Goal: Ask a question: Seek information or help from site administrators or community

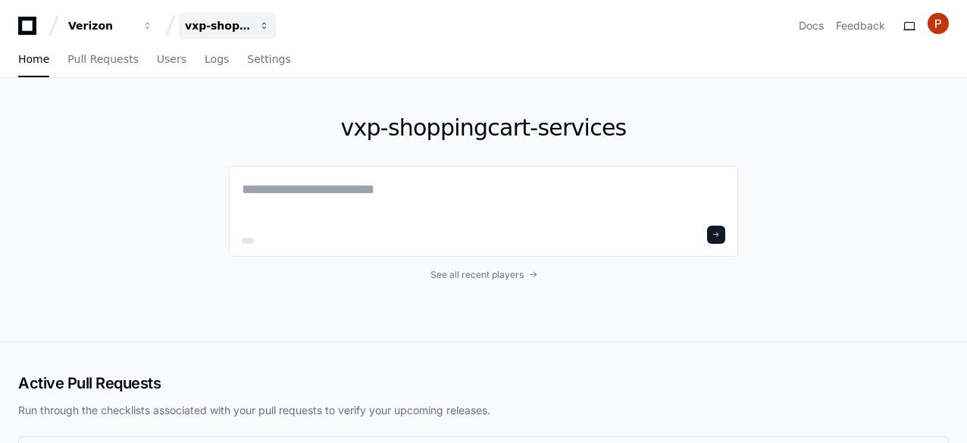
click at [153, 29] on span "button" at bounding box center [147, 25] width 11 height 11
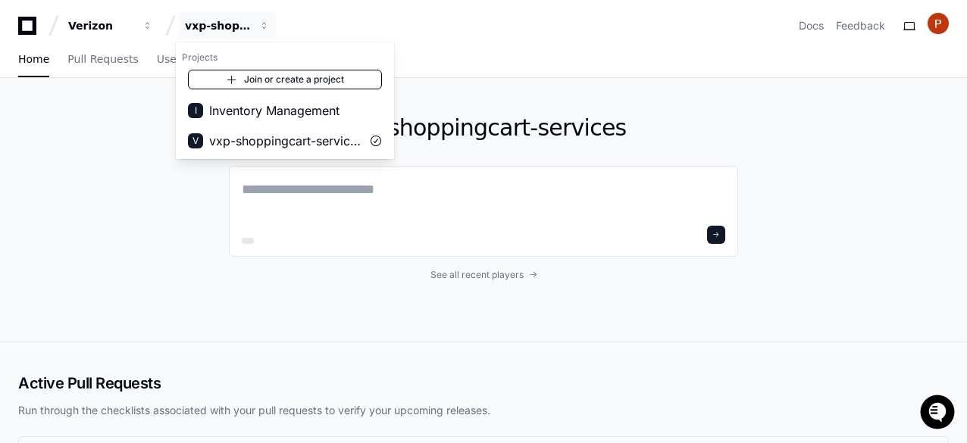
click at [279, 83] on link "Join or create a project" at bounding box center [285, 80] width 194 height 20
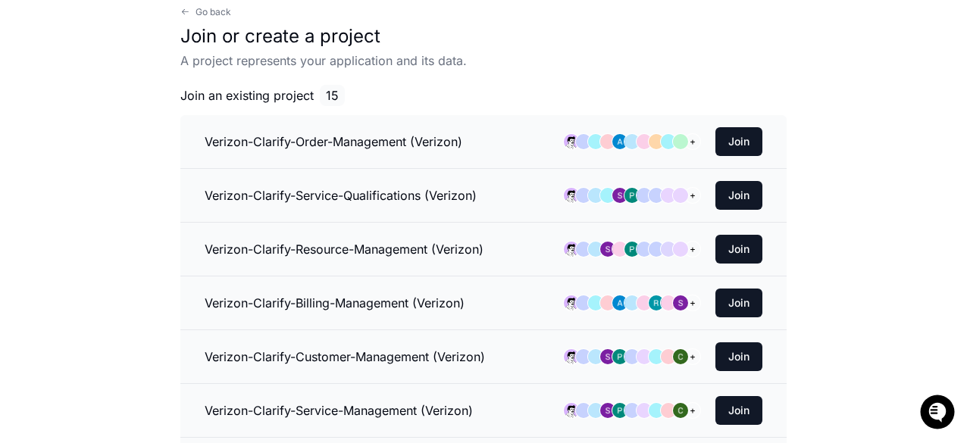
scroll to position [152, 0]
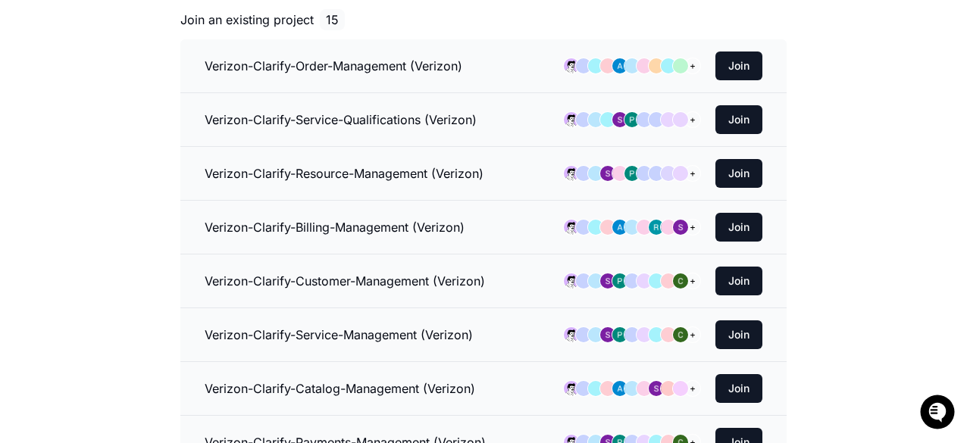
click at [383, 278] on h3 "Verizon-Clarify-Customer-Management (Verizon)" at bounding box center [345, 281] width 280 height 18
click at [739, 278] on button "Join" at bounding box center [738, 281] width 47 height 29
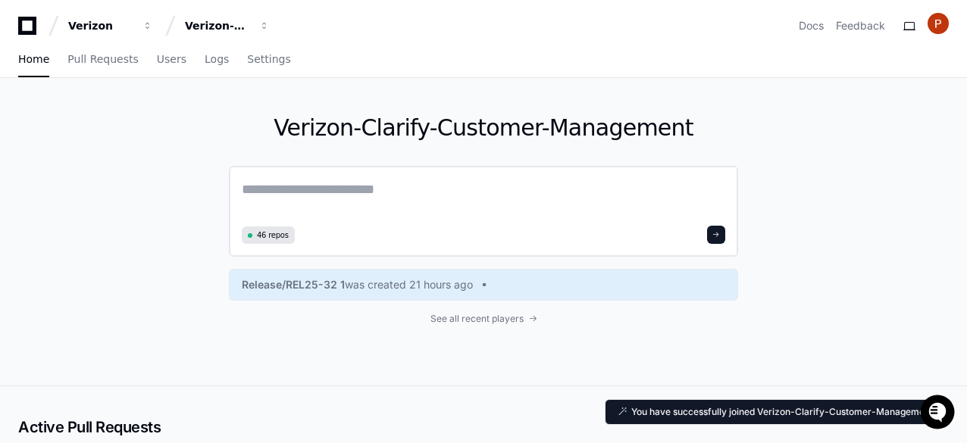
click at [266, 192] on textarea at bounding box center [483, 200] width 483 height 42
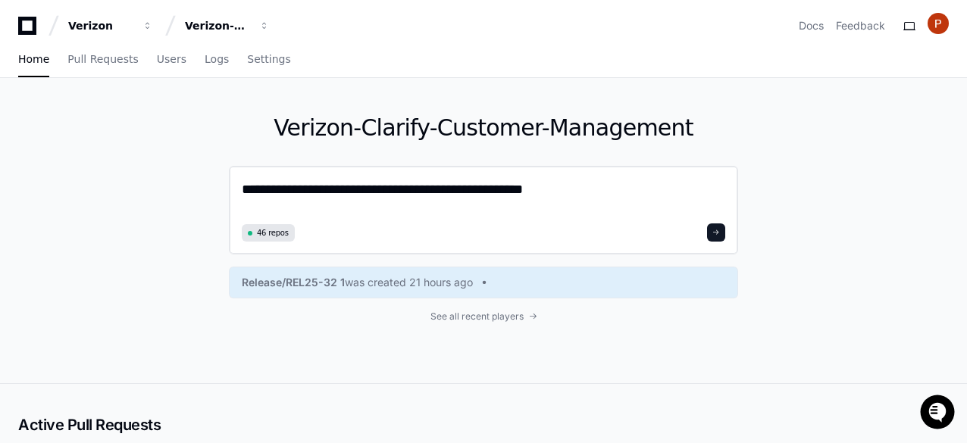
click at [507, 190] on textarea "**********" at bounding box center [483, 199] width 483 height 40
click at [664, 186] on textarea "**********" at bounding box center [483, 199] width 483 height 40
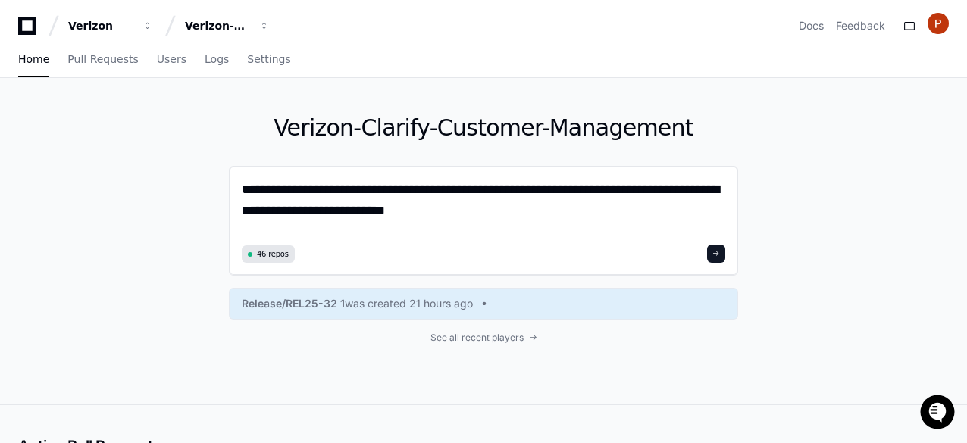
type textarea "**********"
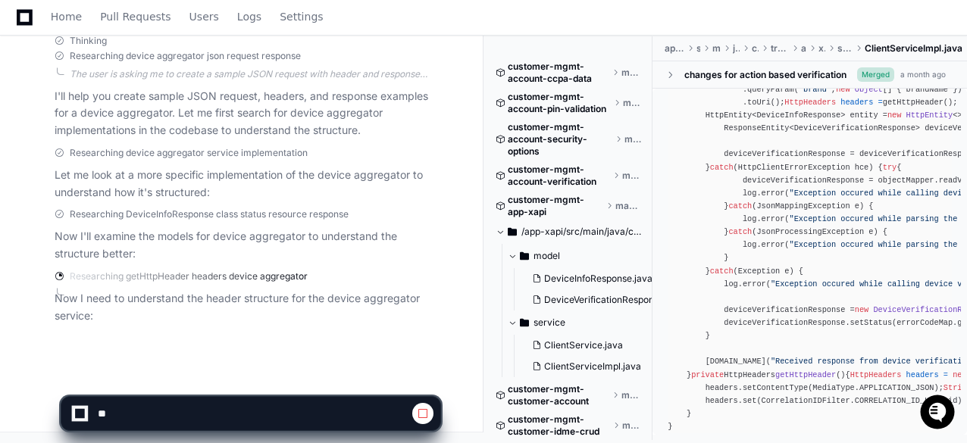
scroll to position [530, 0]
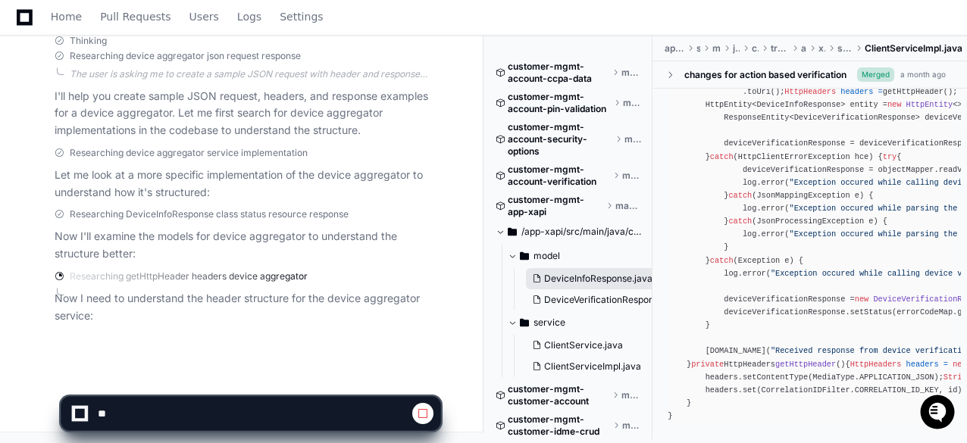
click at [582, 276] on span "DeviceInfoResponse.java" at bounding box center [598, 279] width 108 height 12
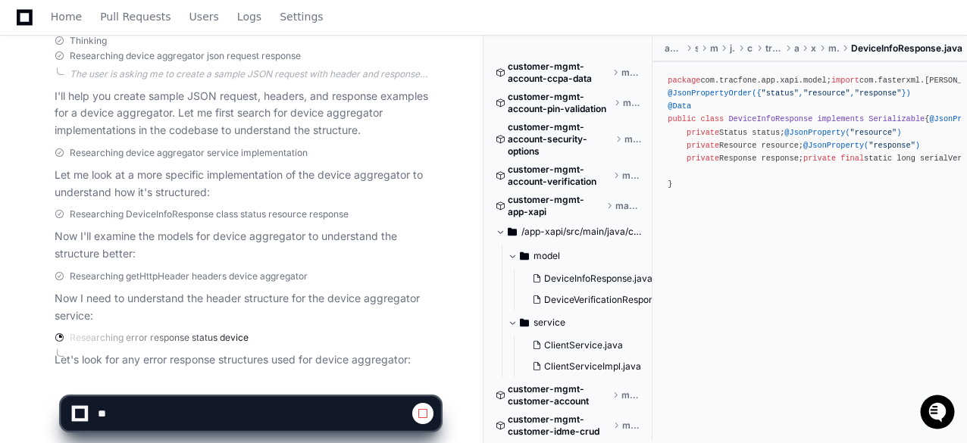
scroll to position [345, 0]
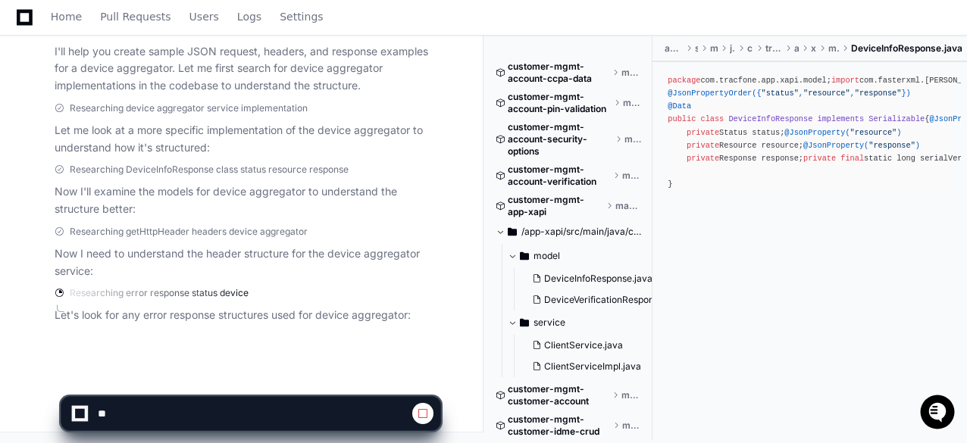
click at [736, 191] on div "package com.tracfone.app.xapi.model; import com.fasterxml.[PERSON_NAME]. annota…" at bounding box center [810, 132] width 284 height 117
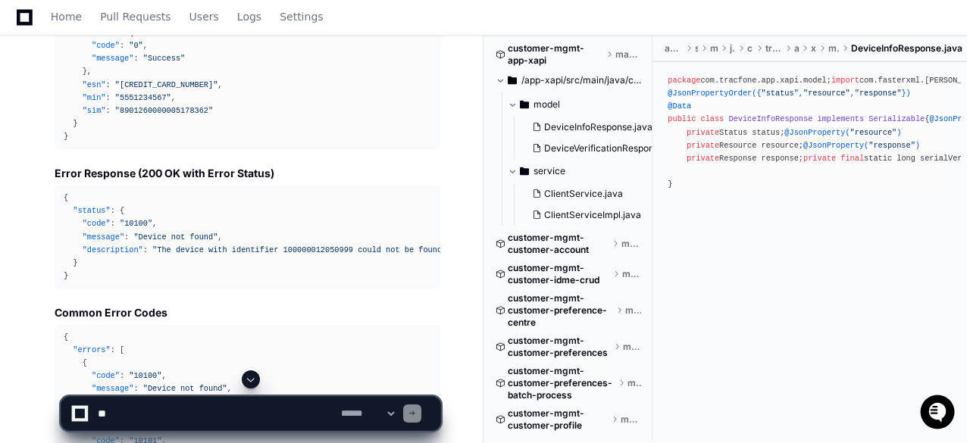
scroll to position [3076, 0]
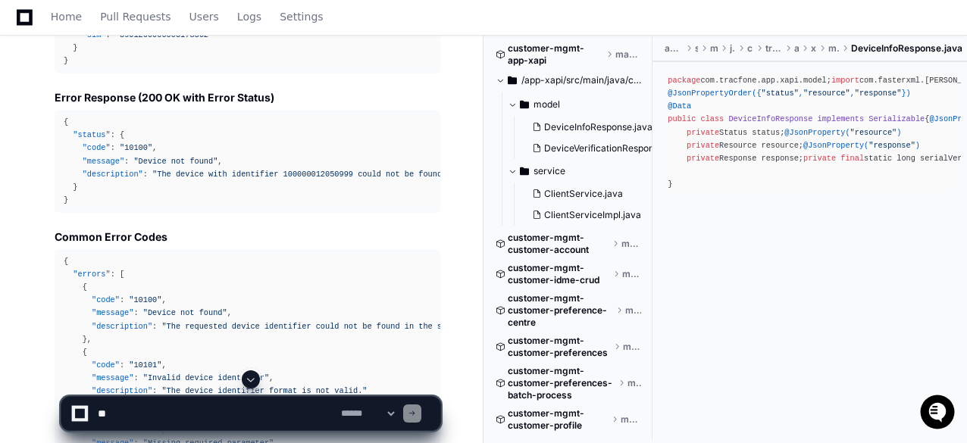
click at [181, 181] on div "{ "status" : { "code" : "10100" , "message" : "Device not found" , "description…" at bounding box center [247, 161] width 367 height 91
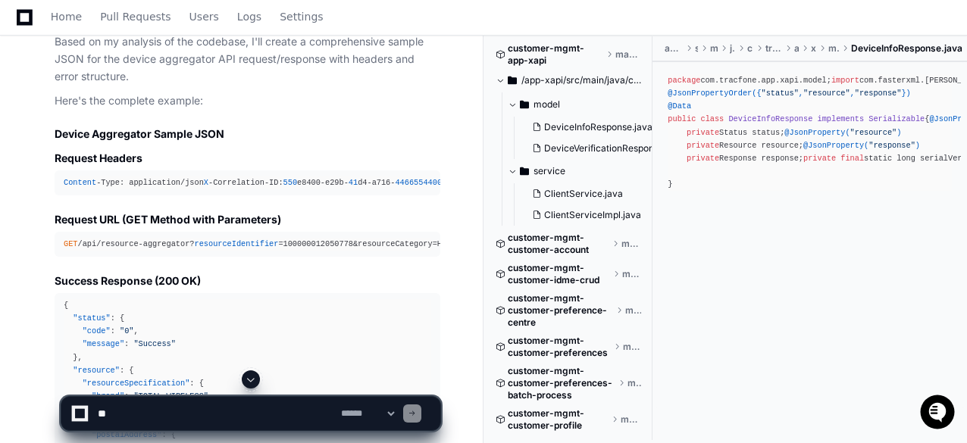
scroll to position [727, 0]
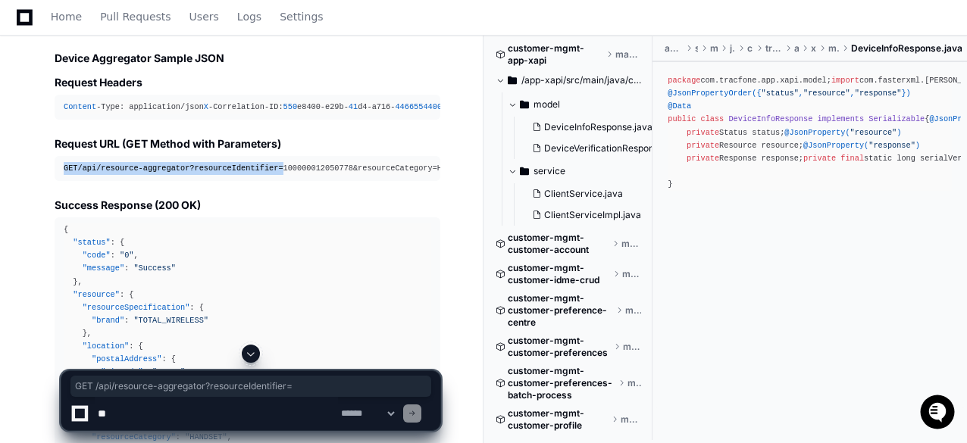
drag, startPoint x: 64, startPoint y: 183, endPoint x: 268, endPoint y: 186, distance: 204.6
click at [268, 175] on div "GET /api/resource-aggregator? resourceIdentifier =100000012050778&resourceCateg…" at bounding box center [247, 168] width 367 height 13
click at [270, 213] on h3 "Success Response (200 OK)" at bounding box center [248, 205] width 386 height 15
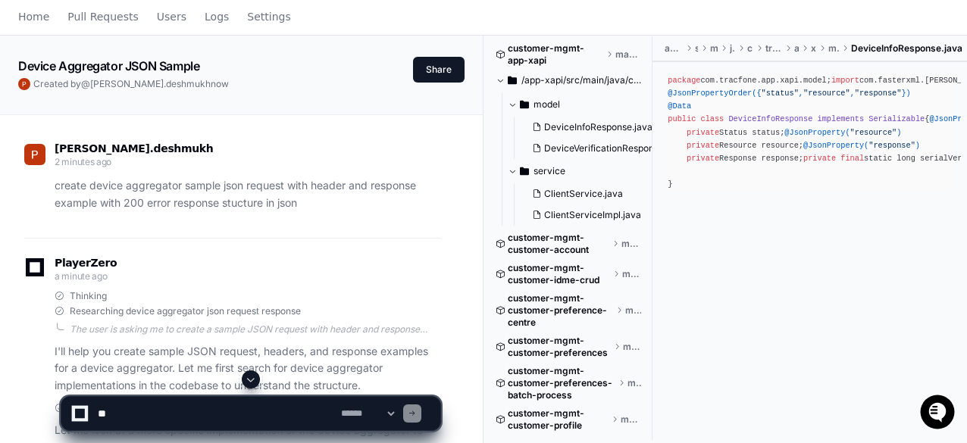
scroll to position [0, 0]
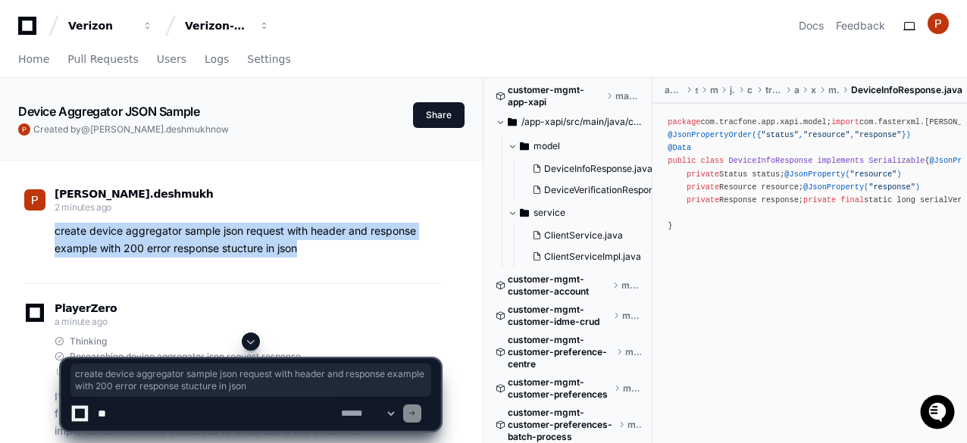
drag, startPoint x: 305, startPoint y: 249, endPoint x: 56, endPoint y: 237, distance: 248.8
click at [56, 237] on p "create device aggregator sample json request with header and response example w…" at bounding box center [248, 240] width 386 height 35
click at [286, 281] on div "[PERSON_NAME].deshmukh 2 minutes ago create device aggregator sample json reque…" at bounding box center [232, 227] width 416 height 114
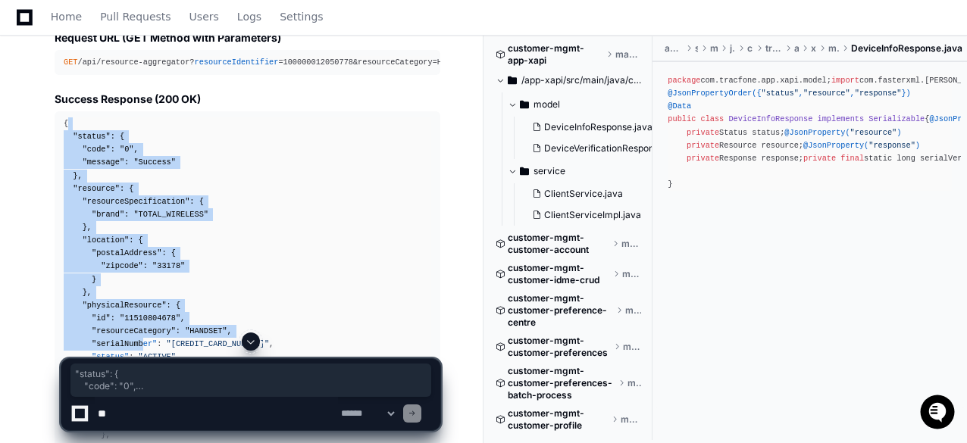
scroll to position [985, 0]
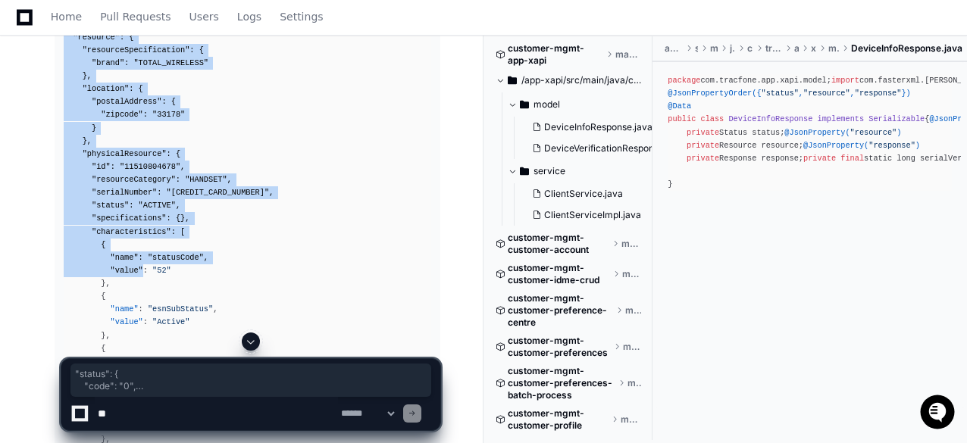
drag, startPoint x: 67, startPoint y: 140, endPoint x: 138, endPoint y: 289, distance: 164.7
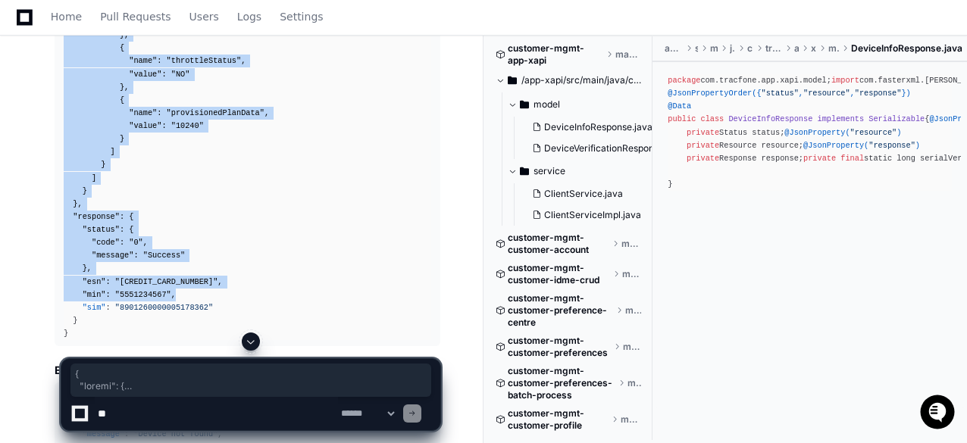
scroll to position [2955, 0]
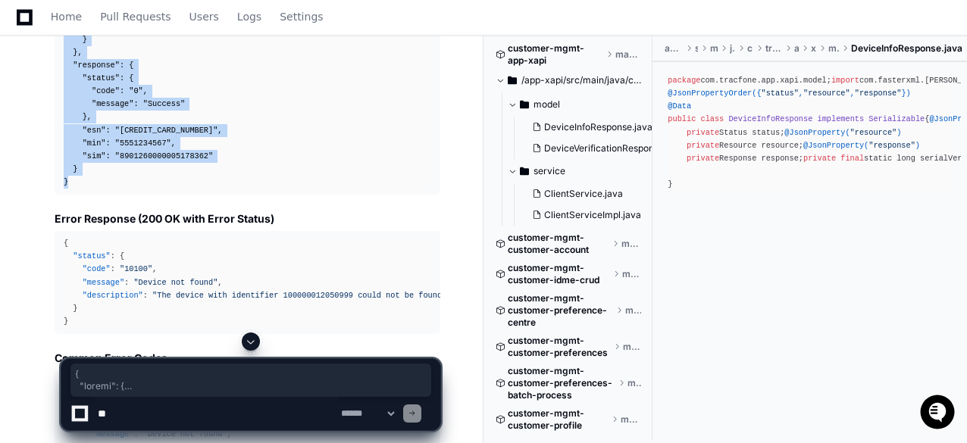
drag, startPoint x: 62, startPoint y: 210, endPoint x: 74, endPoint y: 202, distance: 14.3
copy div "{ "status" : { "code" : "0" , "message" : "Success" } , "resource" : { "resourc…"
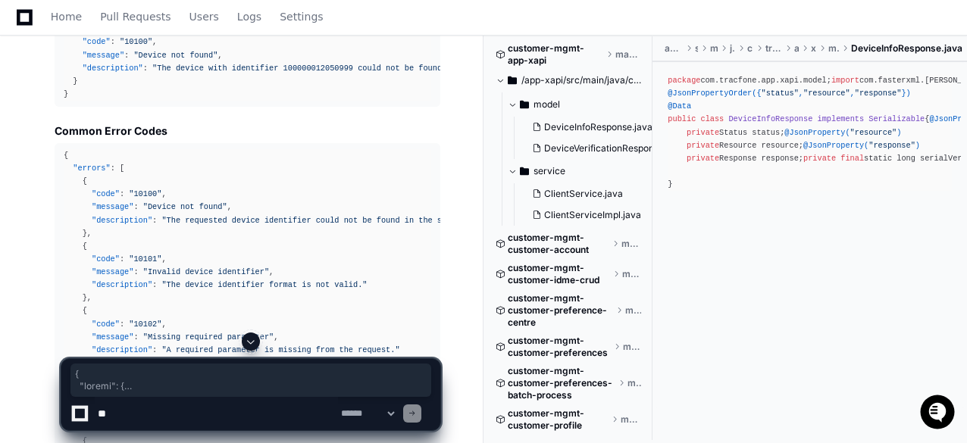
scroll to position [3031, 0]
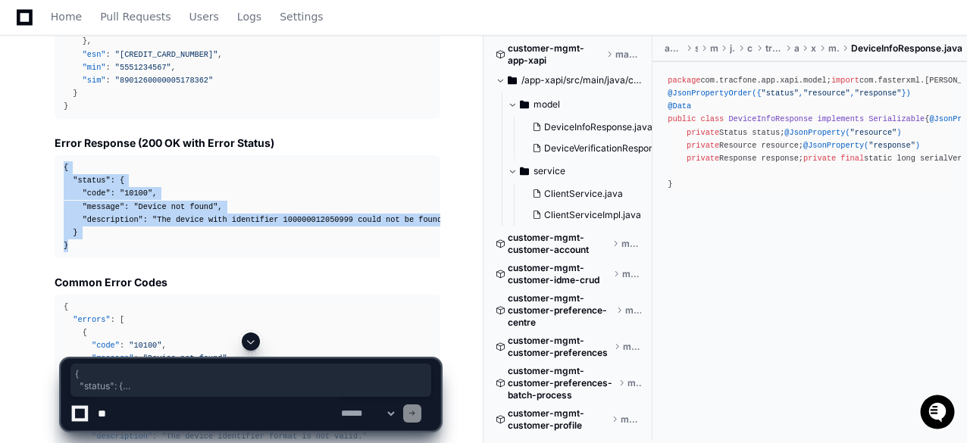
drag, startPoint x: 64, startPoint y: 176, endPoint x: 82, endPoint y: 261, distance: 86.8
click at [82, 252] on div "{ "status" : { "code" : "10100" , "message" : "Device not found" , "description…" at bounding box center [247, 206] width 367 height 91
copy div "{ "status" : { "code" : "10100" , "message" : "Device not found" , "description…"
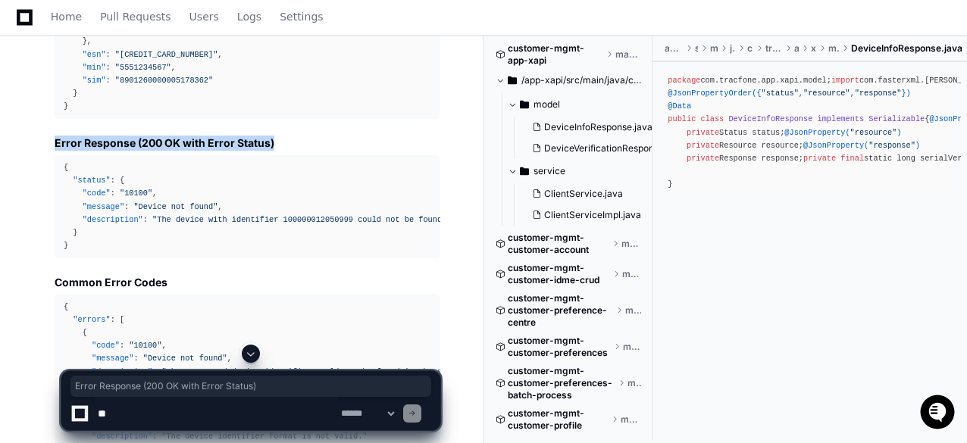
drag, startPoint x: 286, startPoint y: 156, endPoint x: 47, endPoint y: 152, distance: 239.5
copy h3 "Error Response (200 OK with Error Status)"
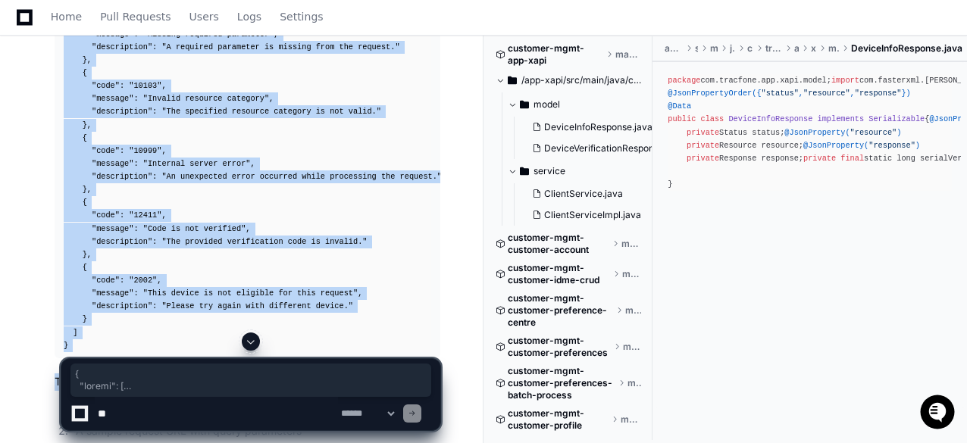
scroll to position [3637, 0]
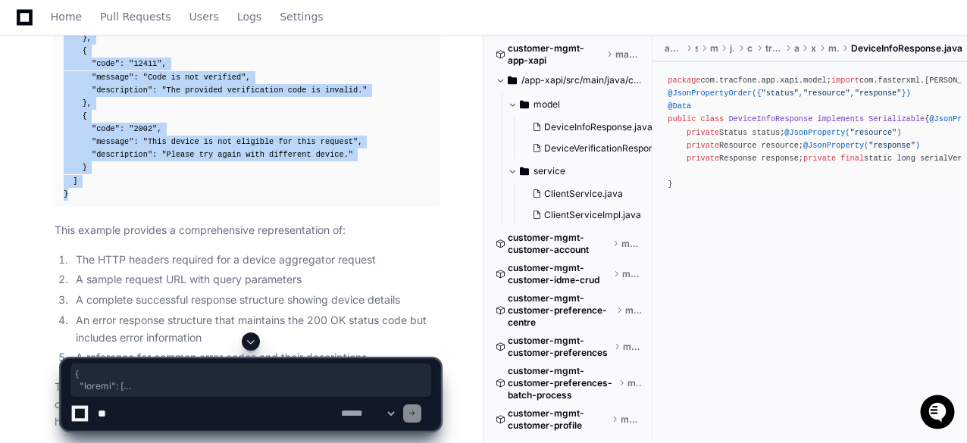
drag, startPoint x: 64, startPoint y: 95, endPoint x: 89, endPoint y: 204, distance: 111.0
copy div "{ "errors" : [ { "code" : "10100" , "message" : "Device not found" , "descripti…"
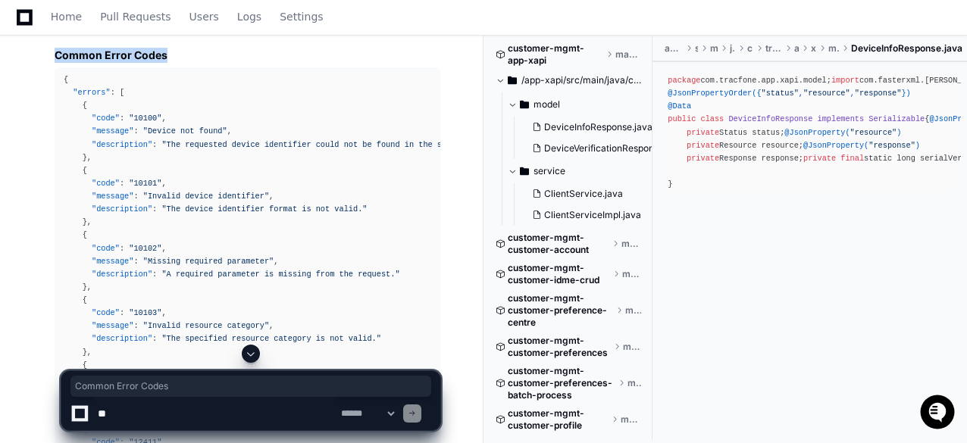
drag, startPoint x: 174, startPoint y: 67, endPoint x: 55, endPoint y: 68, distance: 119.7
click at [55, 63] on h3 "Common Error Codes" at bounding box center [248, 55] width 386 height 15
copy h3 "Common Error Codes"
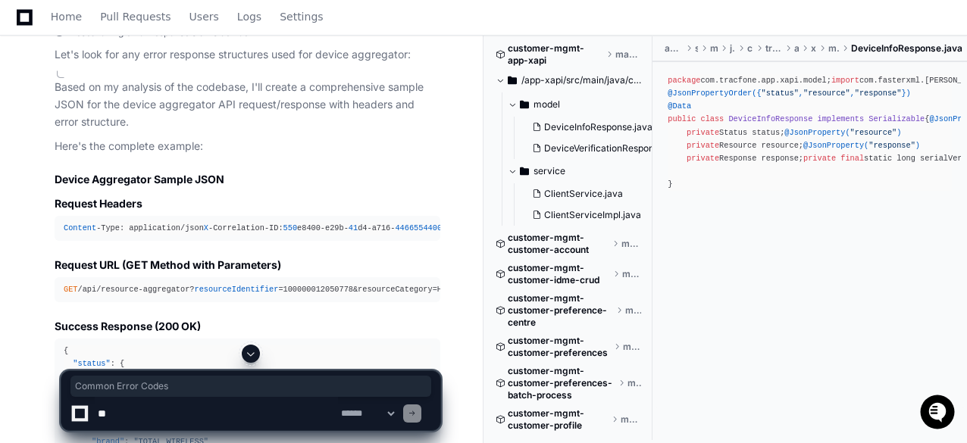
scroll to position [833, 0]
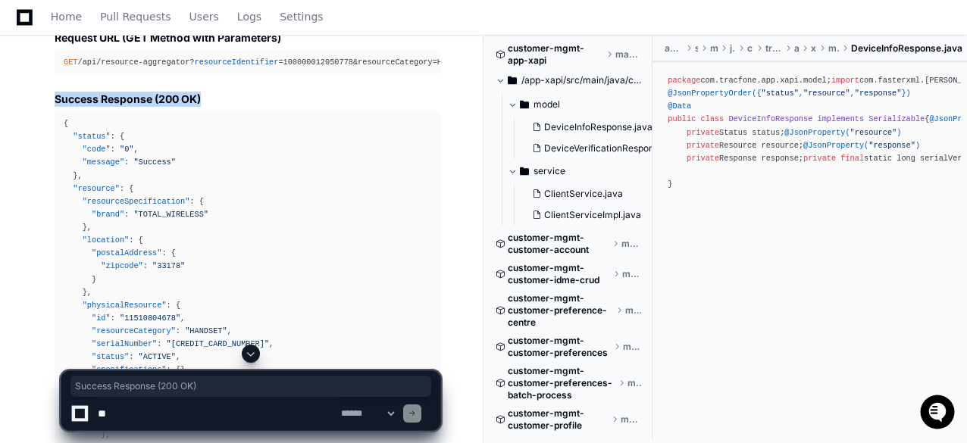
drag, startPoint x: 218, startPoint y: 111, endPoint x: 41, endPoint y: 119, distance: 177.5
copy h3 "Success Response (200 OK)"
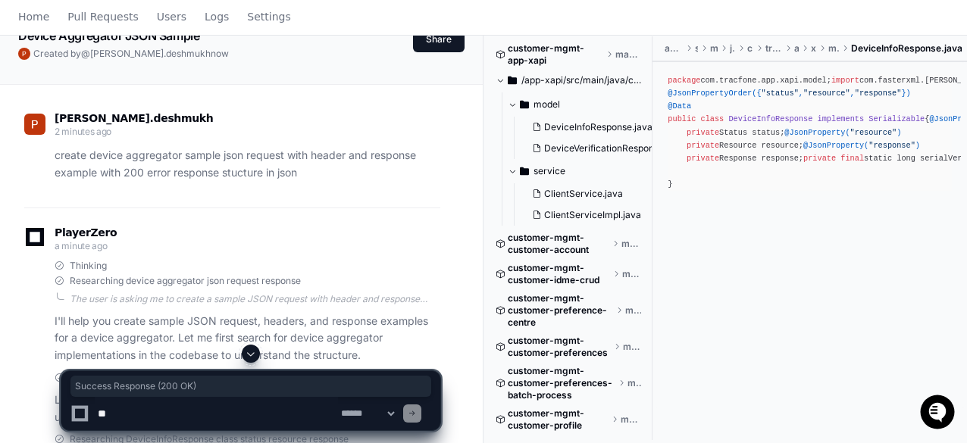
scroll to position [0, 0]
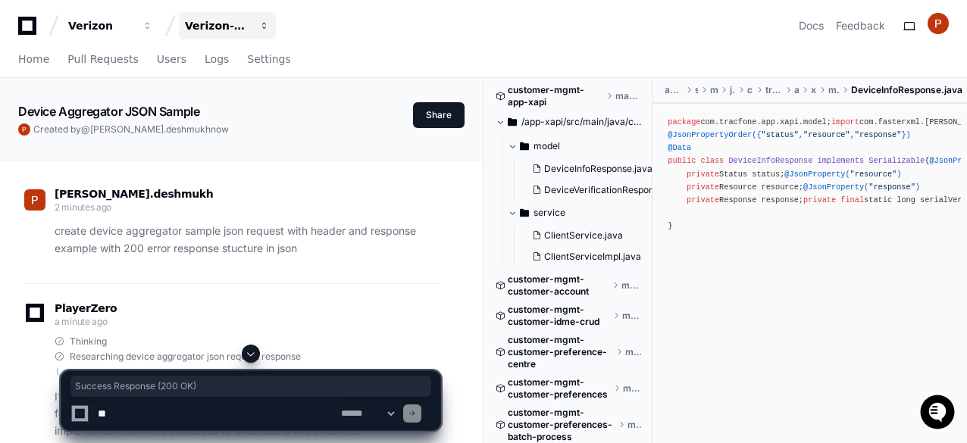
click at [153, 23] on span "button" at bounding box center [147, 25] width 11 height 11
click at [133, 23] on div "Verizon-Clarify-Customer-Management" at bounding box center [100, 25] width 65 height 15
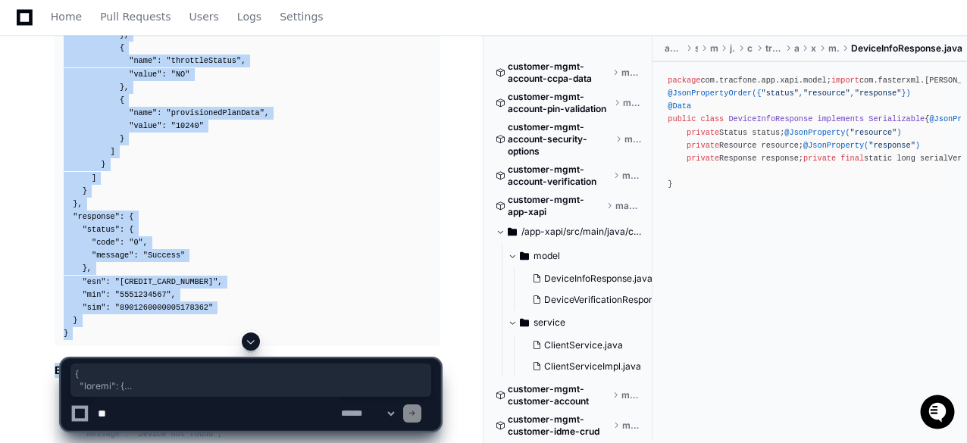
scroll to position [2879, 0]
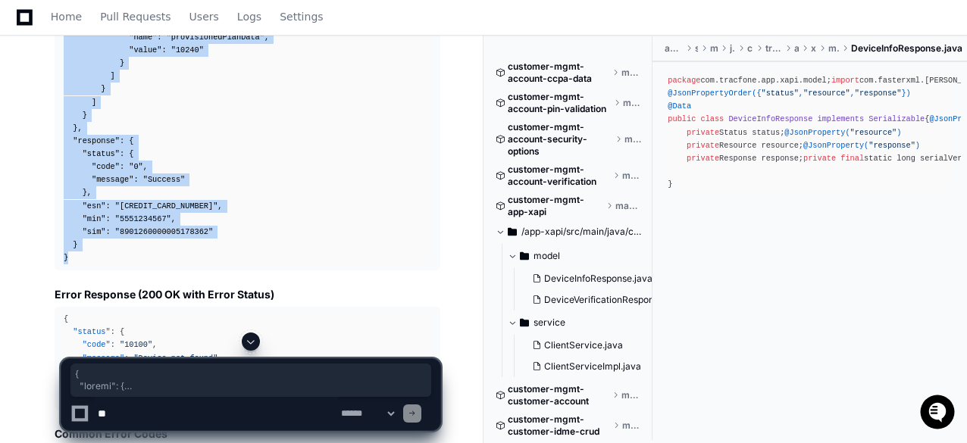
drag, startPoint x: 62, startPoint y: 211, endPoint x: 83, endPoint y: 270, distance: 63.3
copy div "{ "status" : { "code" : "0" , "message" : "Success" } , "resource" : { "resourc…"
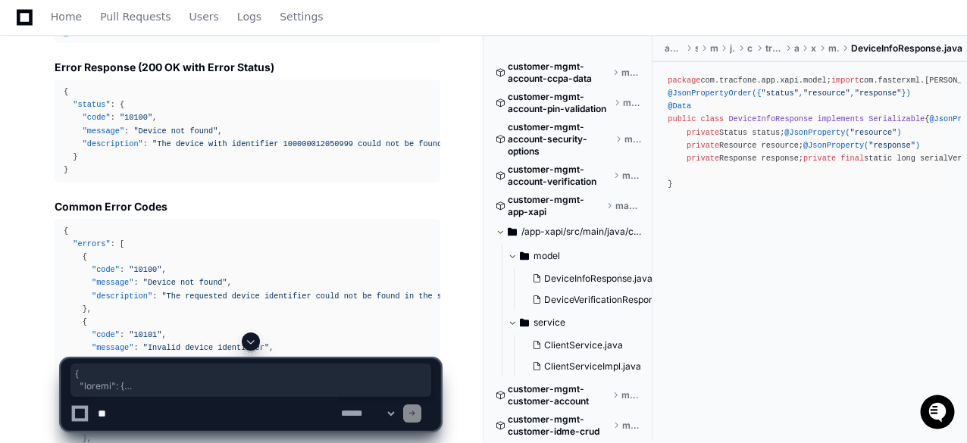
scroll to position [3031, 0]
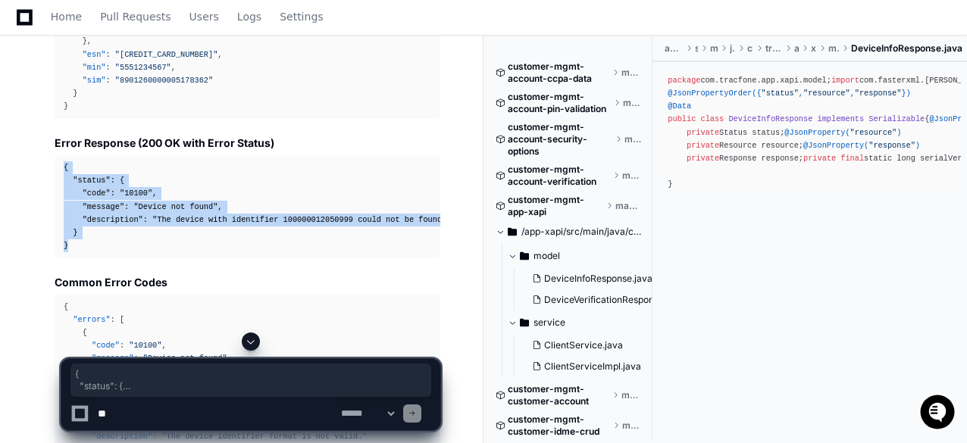
drag, startPoint x: 61, startPoint y: 183, endPoint x: 87, endPoint y: 257, distance: 78.8
click at [87, 257] on pre "{ "status" : { "code" : "10100" , "message" : "Device not found" , "description…" at bounding box center [248, 206] width 386 height 103
copy div "{ "status" : { "code" : "10100" , "message" : "Device not found" , "description…"
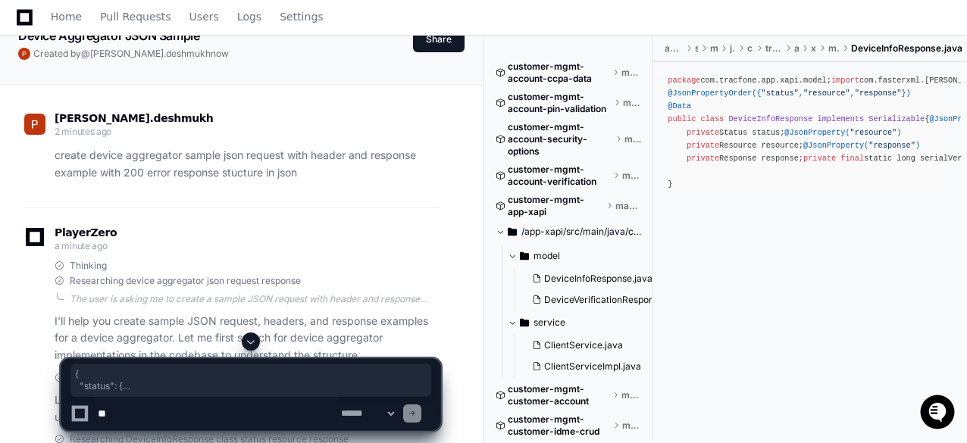
scroll to position [0, 0]
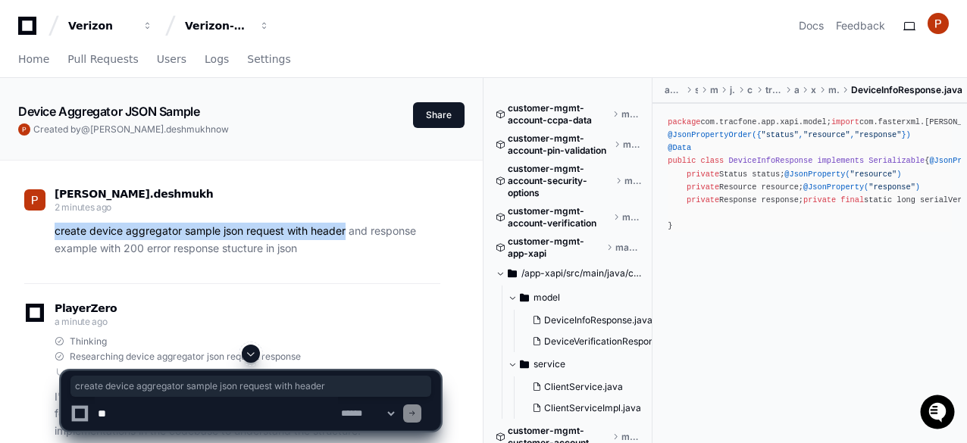
drag, startPoint x: 53, startPoint y: 230, endPoint x: 345, endPoint y: 234, distance: 291.7
click at [345, 234] on div "create device aggregator sample json request with header and response example w…" at bounding box center [232, 240] width 416 height 35
copy p "create device aggregator sample json request with header"
click at [21, 68] on link "Home" at bounding box center [33, 59] width 31 height 35
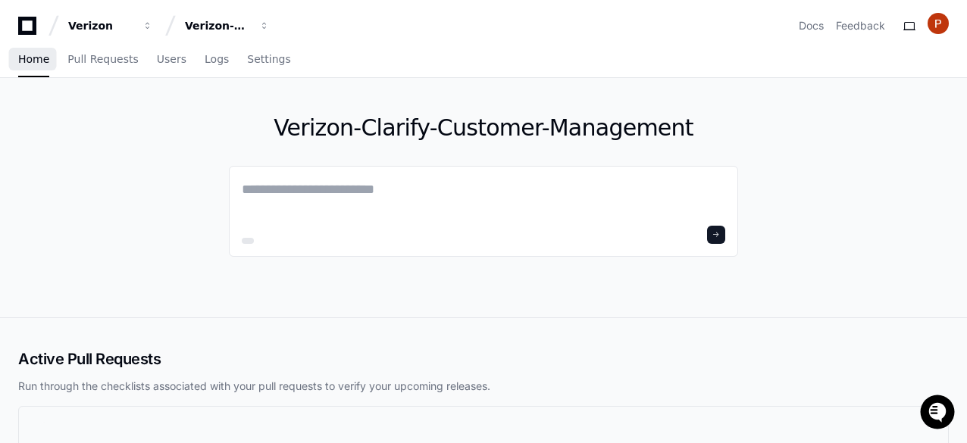
click at [27, 62] on span "Home" at bounding box center [33, 59] width 31 height 9
click at [317, 198] on textarea at bounding box center [483, 200] width 483 height 42
paste textarea "**********"
type textarea "**********"
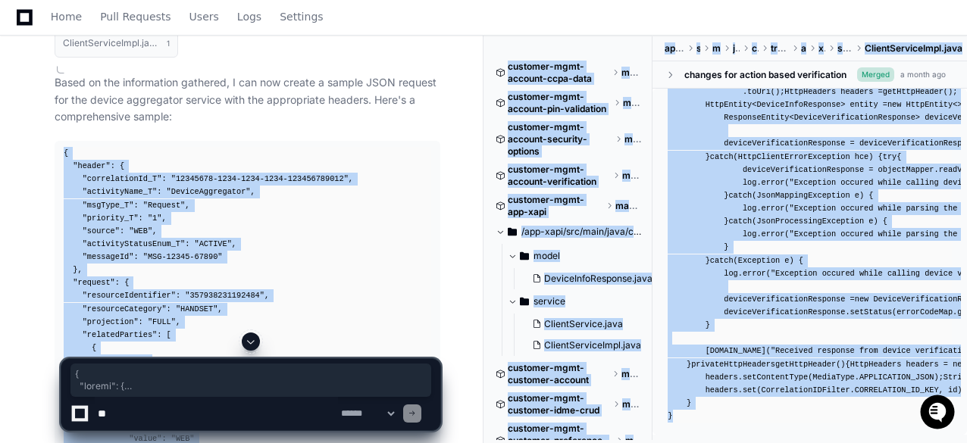
scroll to position [549, 0]
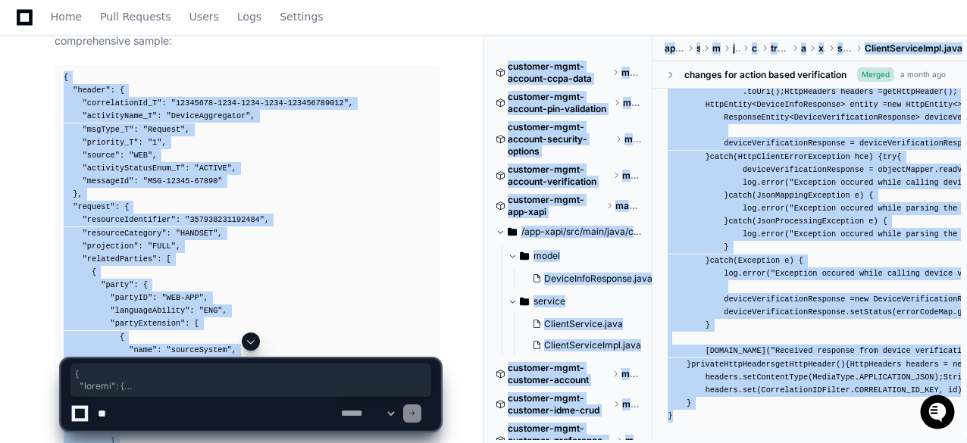
drag, startPoint x: 59, startPoint y: 231, endPoint x: 214, endPoint y: 290, distance: 165.5
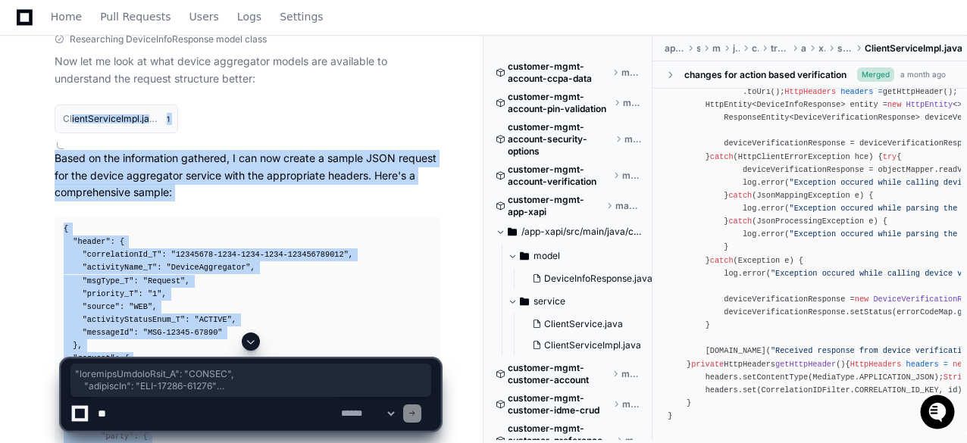
scroll to position [321, 0]
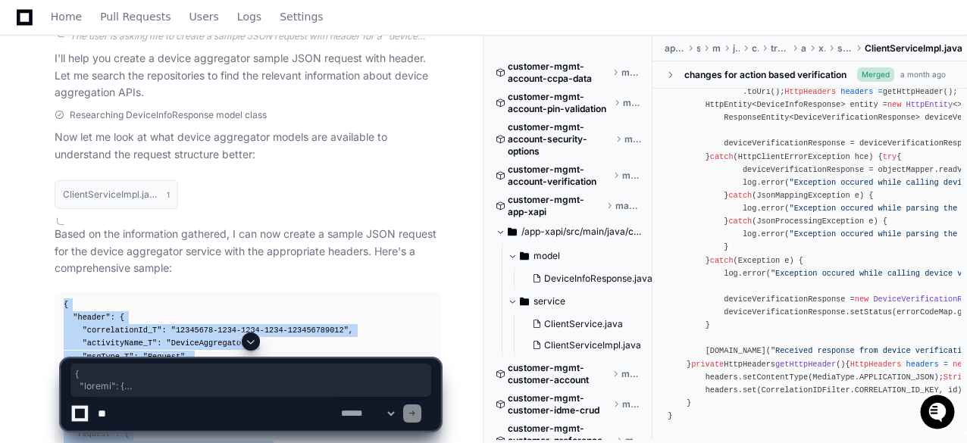
drag, startPoint x: 75, startPoint y: 220, endPoint x: 59, endPoint y: 302, distance: 83.4
copy div "{ "header" : { "correlationId_T" : "12345678-1234-1234-1234-123456789012" , "ac…"
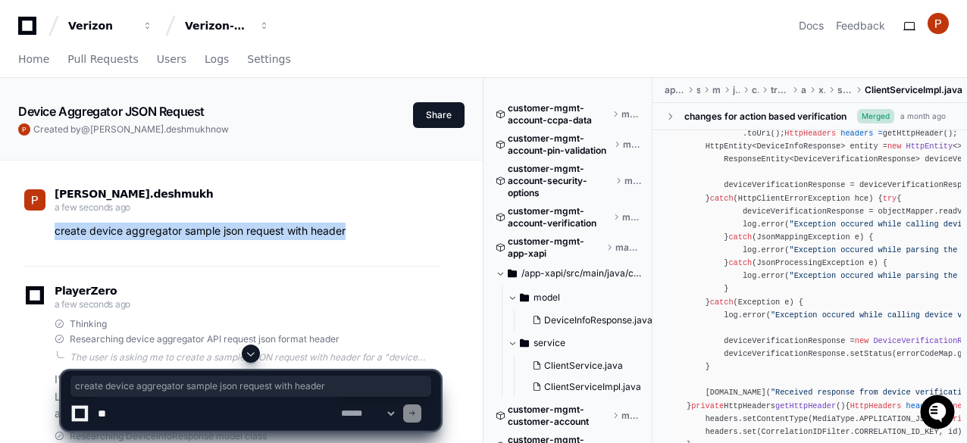
drag, startPoint x: 56, startPoint y: 233, endPoint x: 347, endPoint y: 239, distance: 291.0
click at [347, 239] on p "create device aggregator sample json request with header" at bounding box center [248, 231] width 386 height 17
click at [20, 61] on span "Home" at bounding box center [33, 59] width 31 height 9
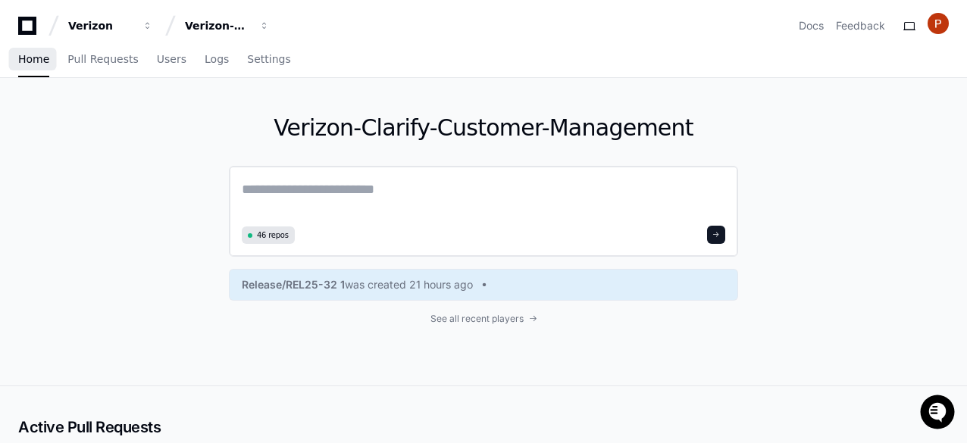
click at [317, 189] on textarea at bounding box center [483, 200] width 483 height 42
paste textarea "**********"
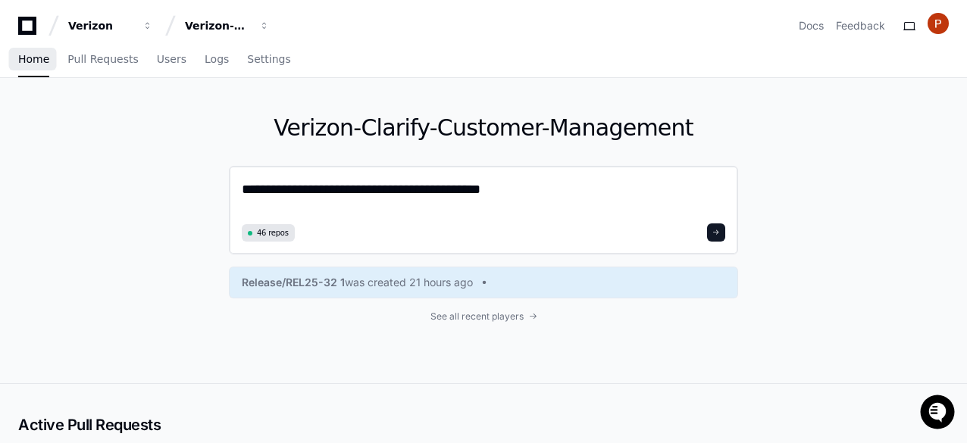
type textarea "**********"
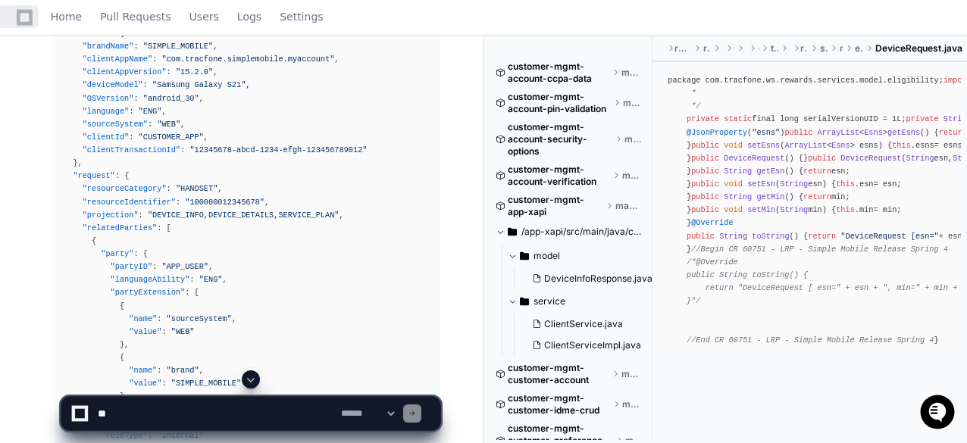
scroll to position [559, 0]
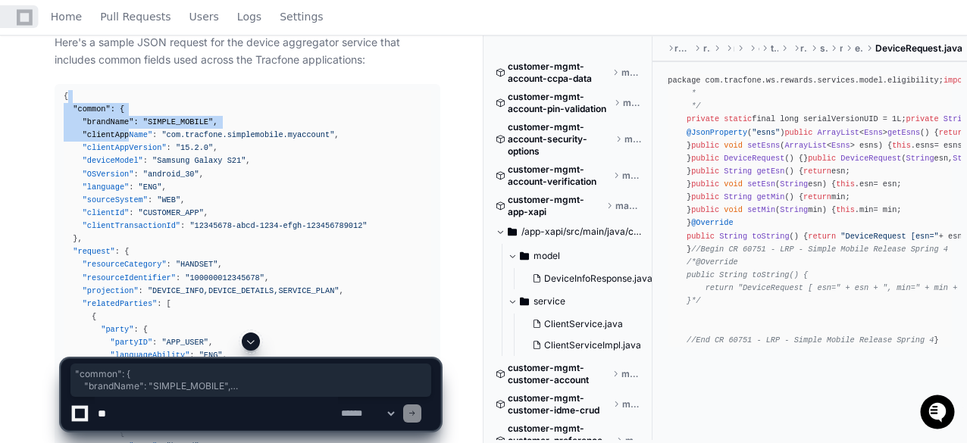
drag, startPoint x: 67, startPoint y: 98, endPoint x: 123, endPoint y: 134, distance: 66.4
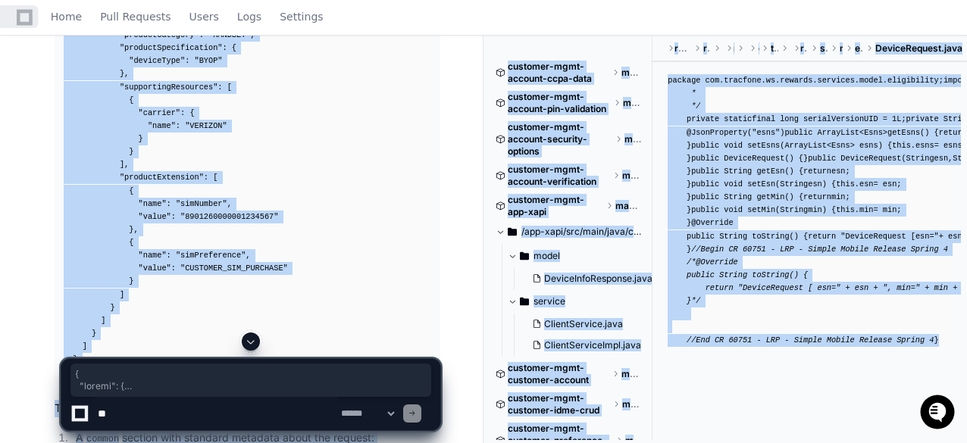
scroll to position [1241, 0]
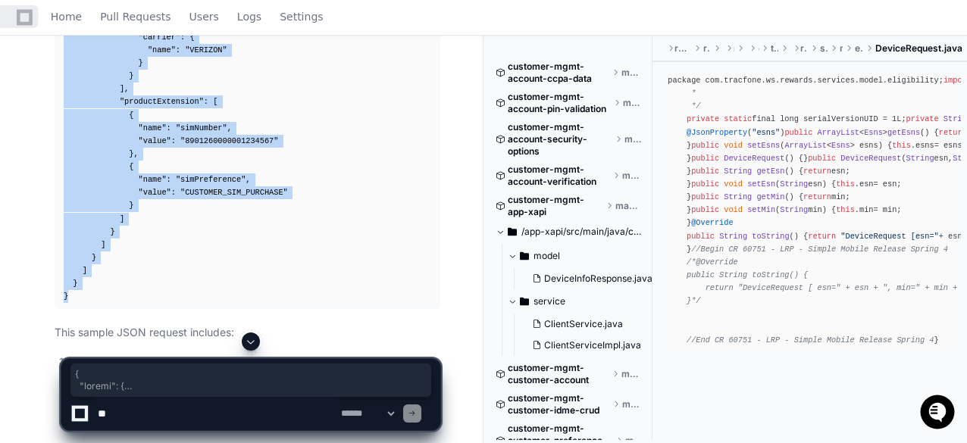
drag, startPoint x: 64, startPoint y: 96, endPoint x: 82, endPoint y: 292, distance: 196.3
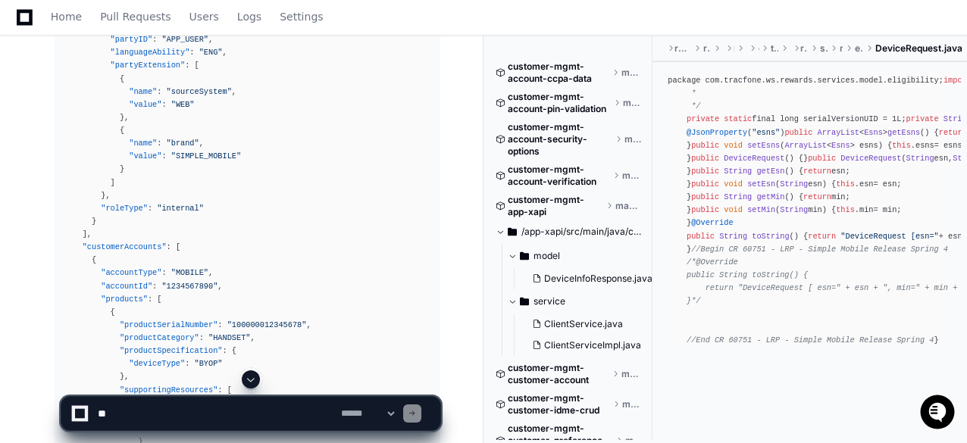
scroll to position [483, 0]
